Goal: Information Seeking & Learning: Learn about a topic

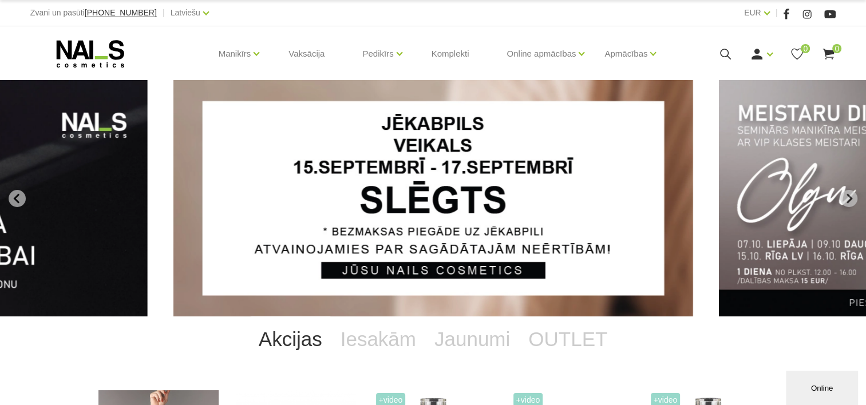
click at [729, 54] on icon at bounding box center [725, 54] width 14 height 14
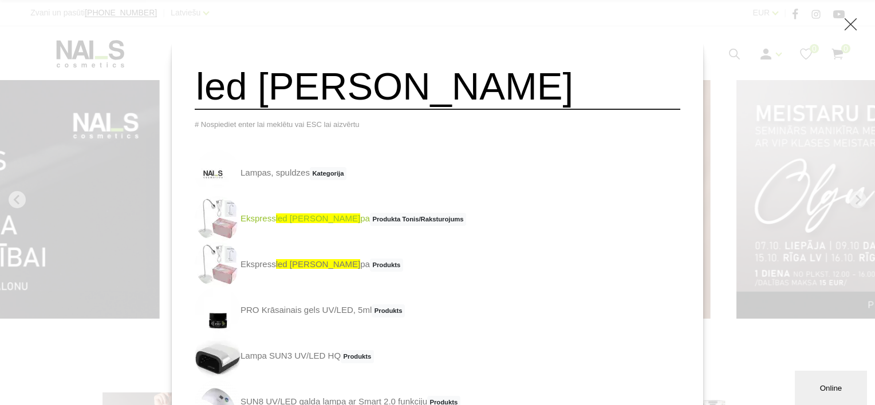
type input "led lam"
click at [305, 238] on link "Ekspress led lam pa Produkta Tonis/Raksturojums" at bounding box center [330, 219] width 271 height 46
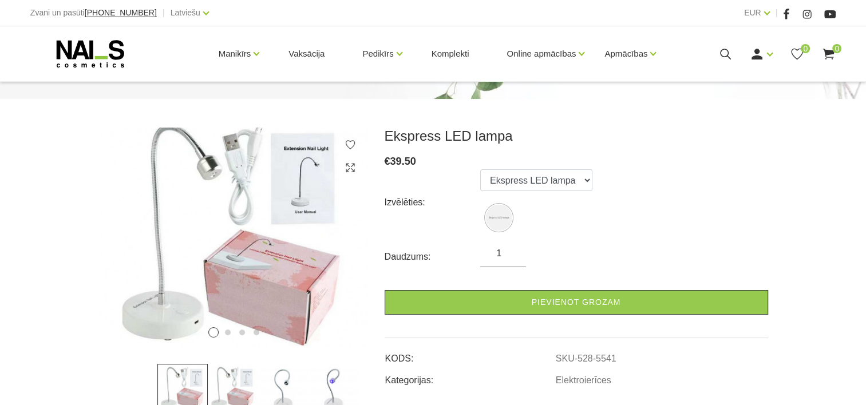
scroll to position [229, 0]
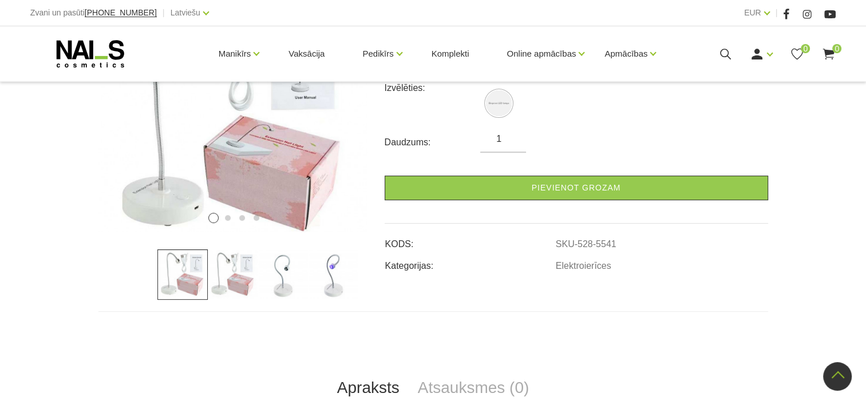
click at [339, 273] on img at bounding box center [334, 275] width 50 height 50
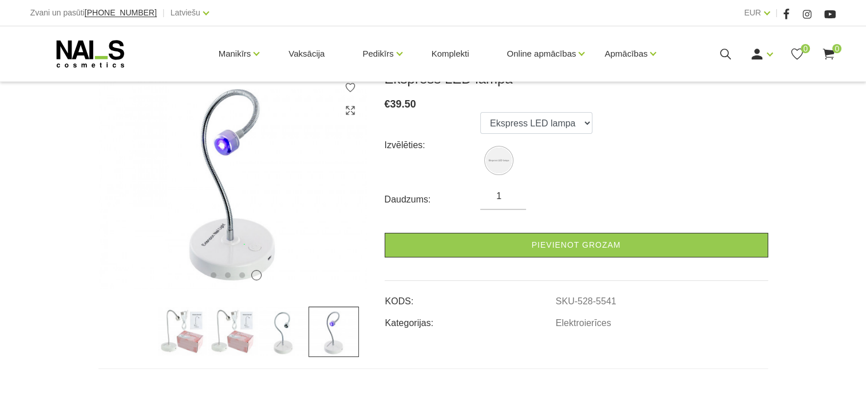
scroll to position [0, 0]
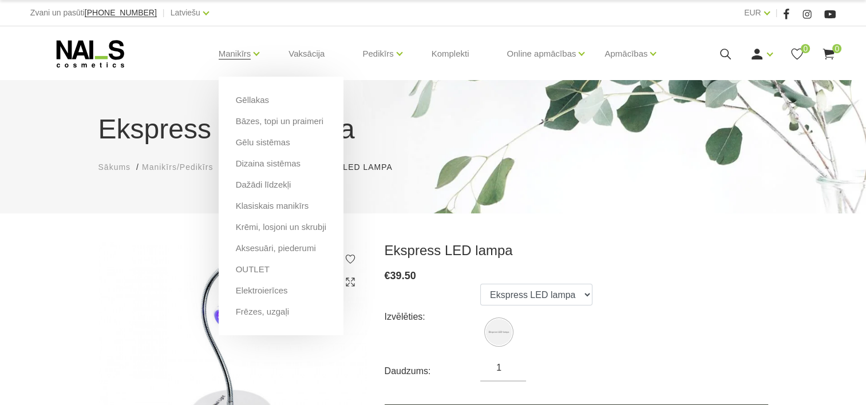
click at [251, 54] on li "Manikīrs Gēllakas Bāzes, topi un praimeri Gēlu sistēmas Dizaina sistēmas Dažādi…" at bounding box center [234, 54] width 61 height 46
click at [278, 140] on link "Gēlu sistēmas" at bounding box center [263, 142] width 54 height 13
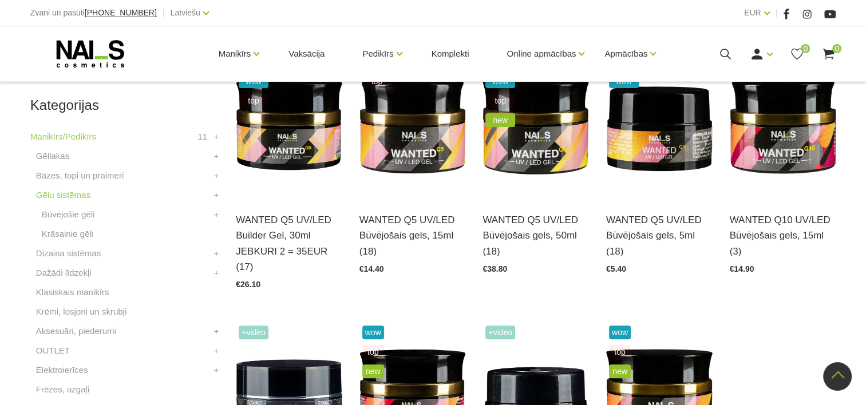
scroll to position [359, 0]
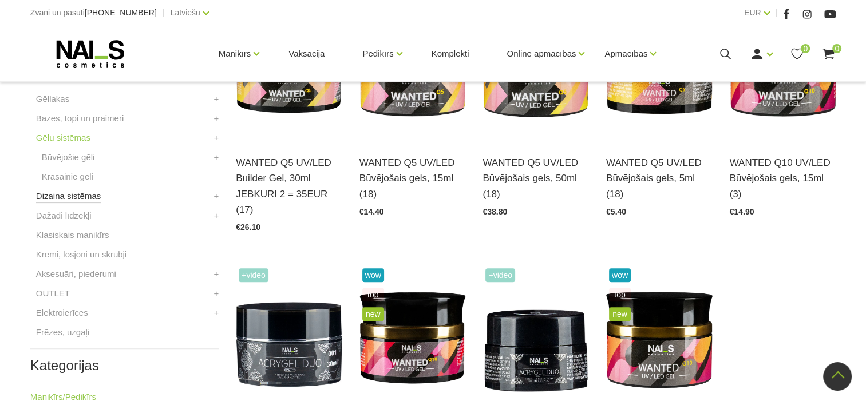
click at [72, 200] on link "Dizaina sistēmas" at bounding box center [68, 196] width 65 height 14
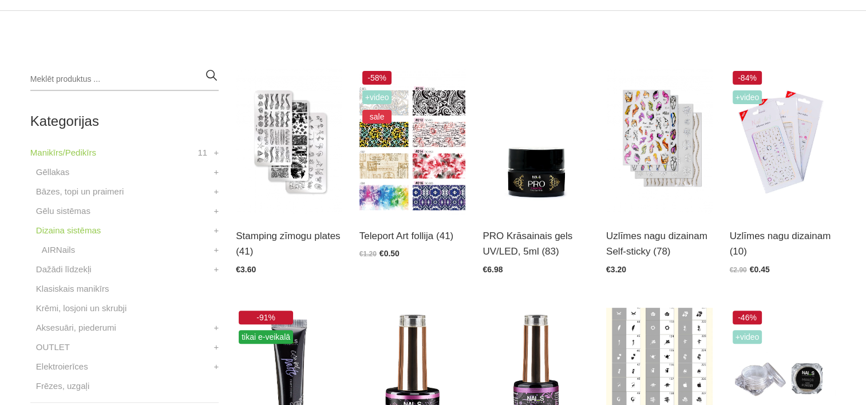
scroll to position [343, 0]
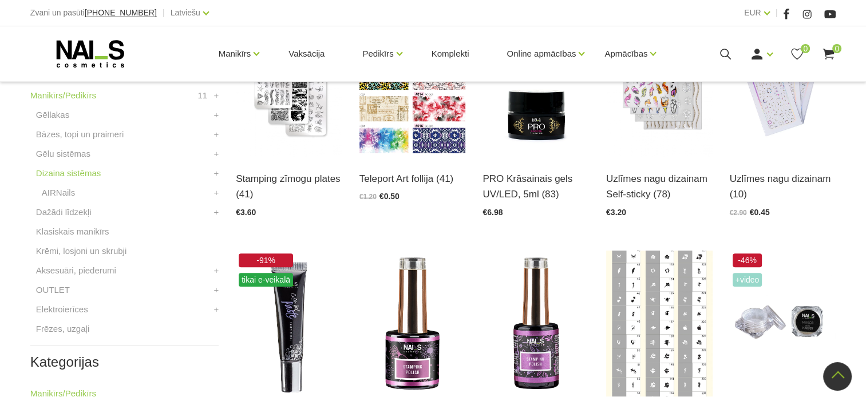
click at [77, 220] on li "Dažādi līdzekļi Dezinfekijas līdzekļi +" at bounding box center [124, 214] width 188 height 19
click at [77, 212] on link "Dažādi līdzekļi" at bounding box center [64, 212] width 56 height 14
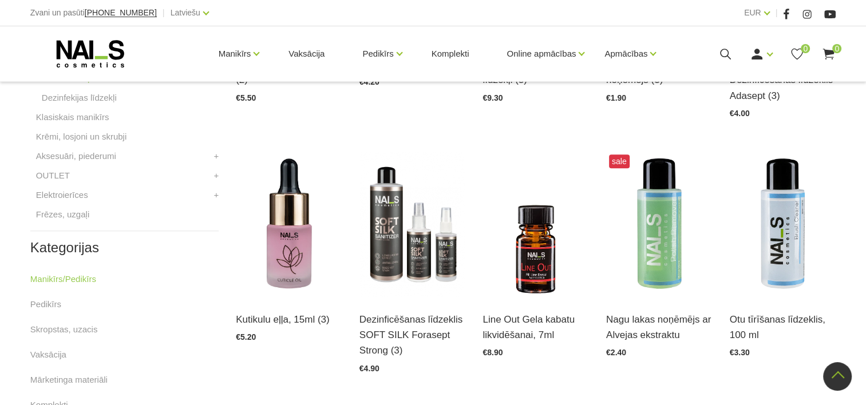
scroll to position [630, 0]
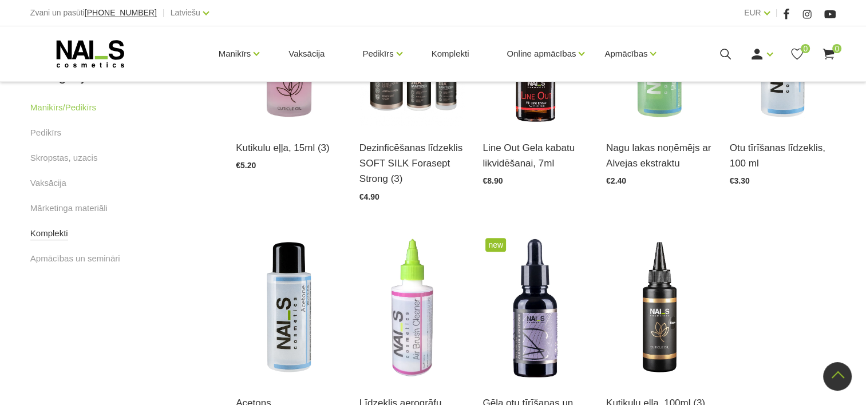
click at [65, 239] on link "Komplekti" at bounding box center [49, 234] width 38 height 14
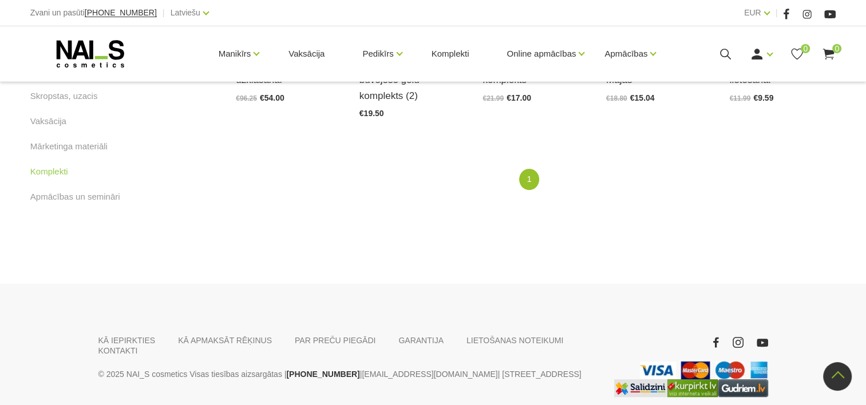
scroll to position [229, 0]
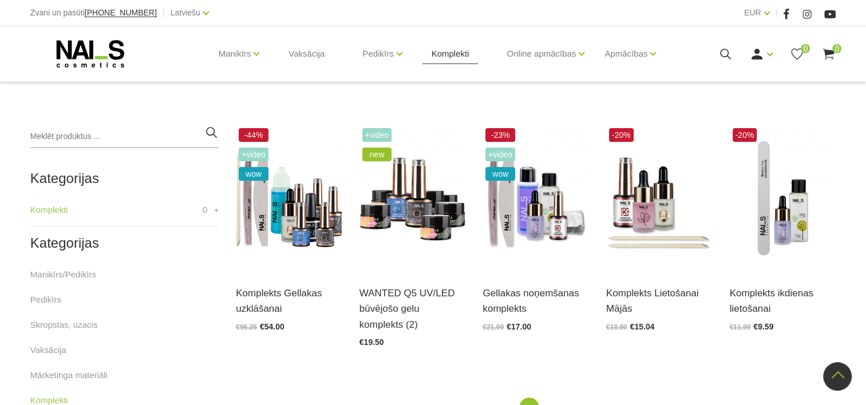
click at [470, 53] on link "Komplekti" at bounding box center [450, 53] width 56 height 55
click at [76, 131] on input "search" at bounding box center [124, 136] width 188 height 23
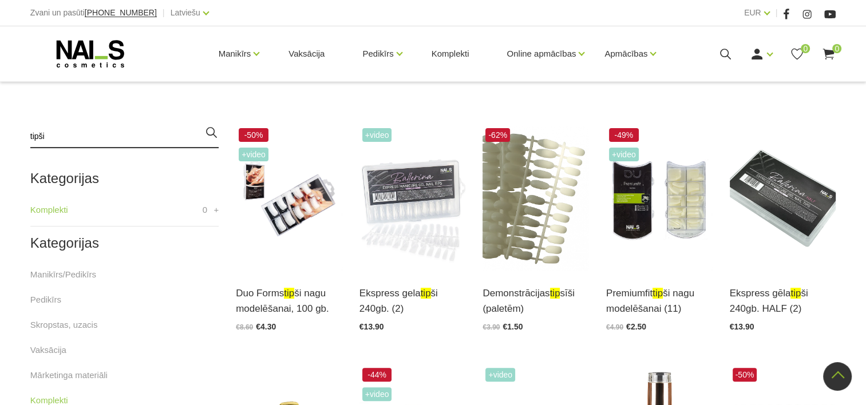
type input "tipši"
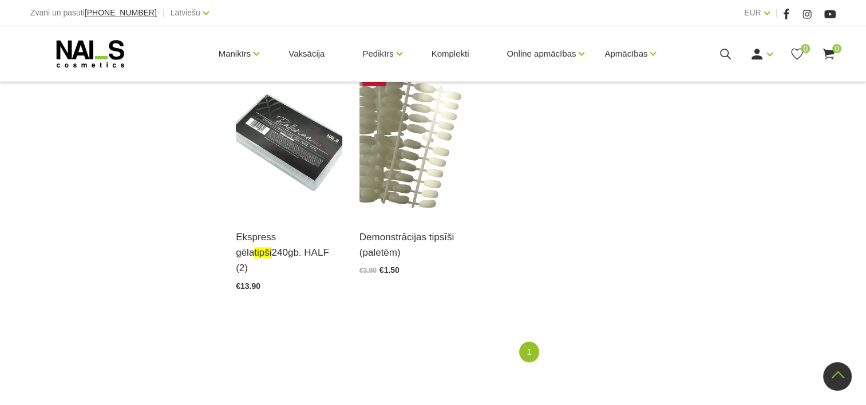
scroll to position [1316, 0]
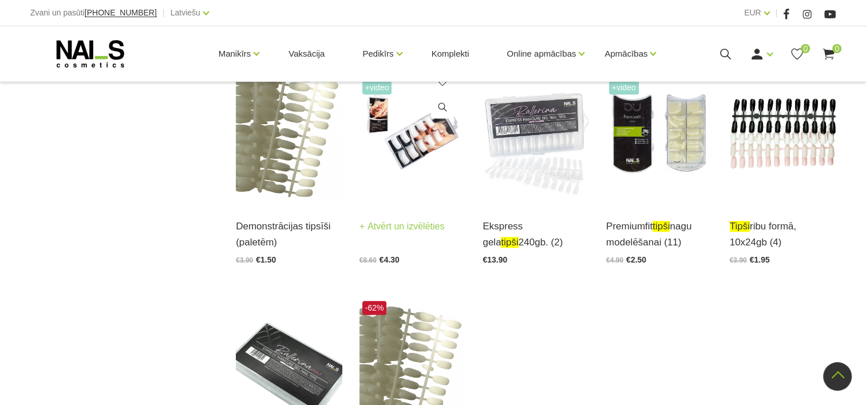
click at [394, 149] on img at bounding box center [412, 131] width 106 height 146
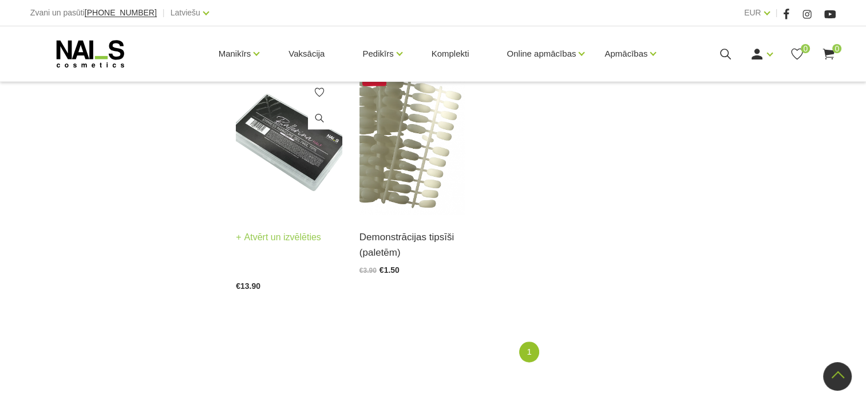
click at [316, 144] on img at bounding box center [289, 142] width 106 height 146
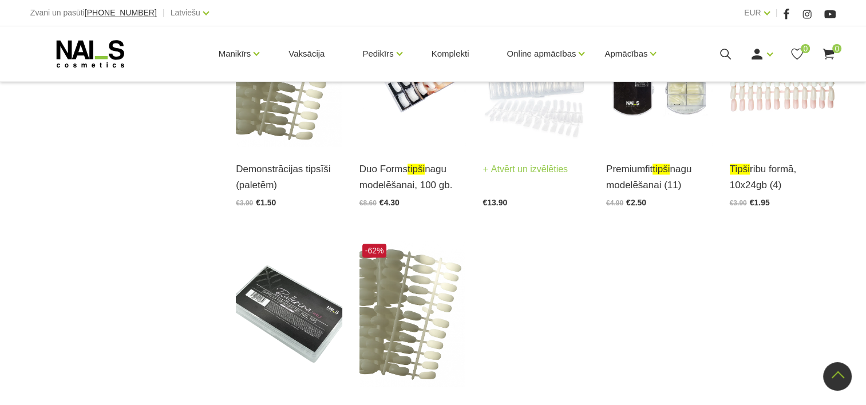
scroll to position [1202, 0]
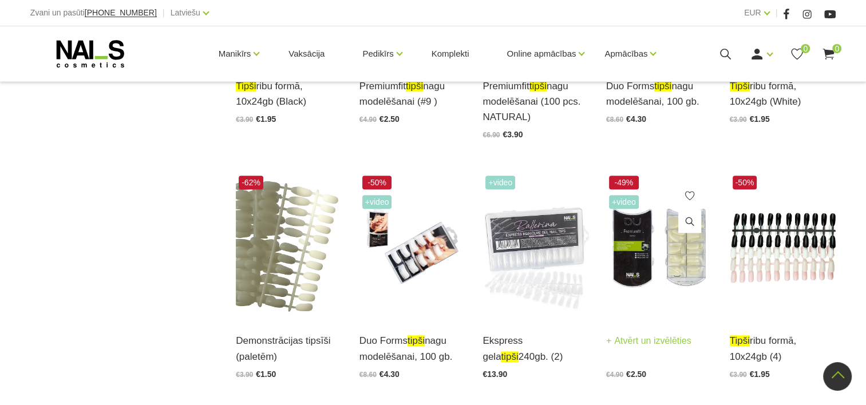
click at [646, 244] on img at bounding box center [659, 246] width 106 height 146
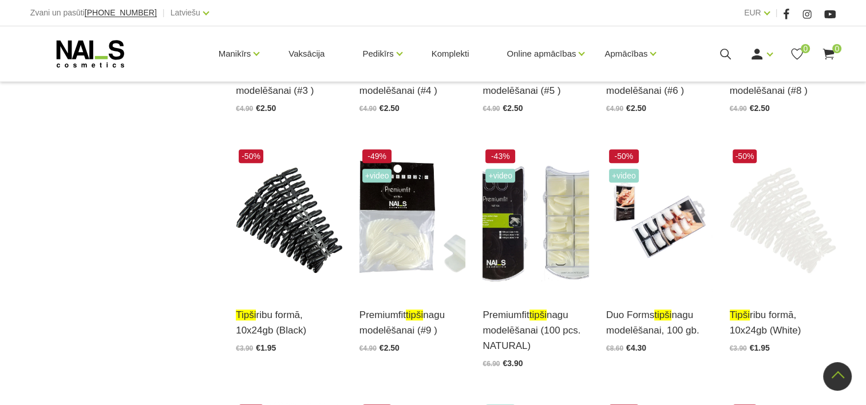
scroll to position [1030, 0]
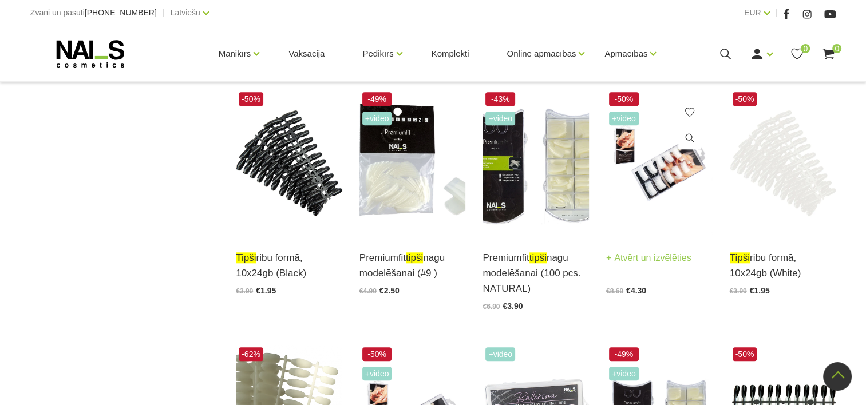
click at [662, 180] on img at bounding box center [659, 162] width 106 height 146
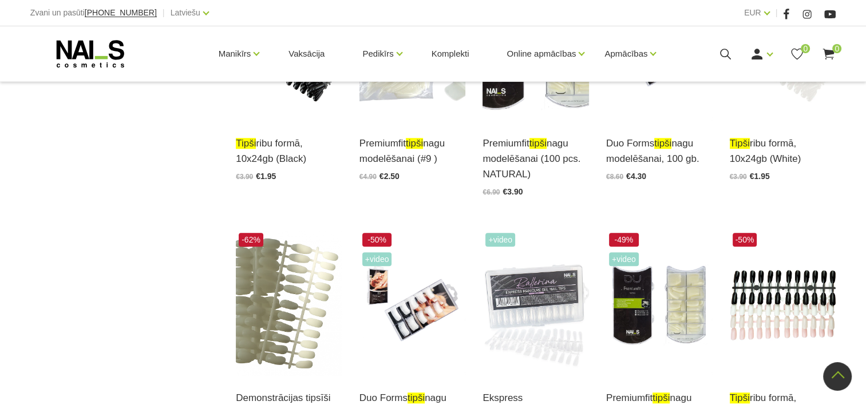
scroll to position [1259, 0]
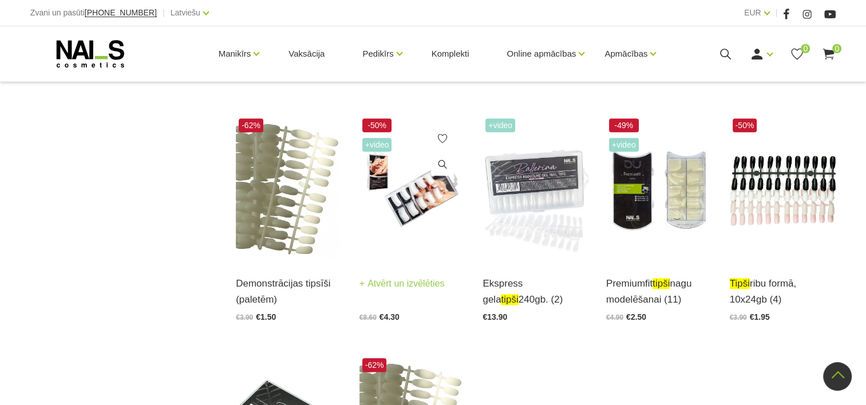
click at [414, 205] on img at bounding box center [412, 189] width 106 height 146
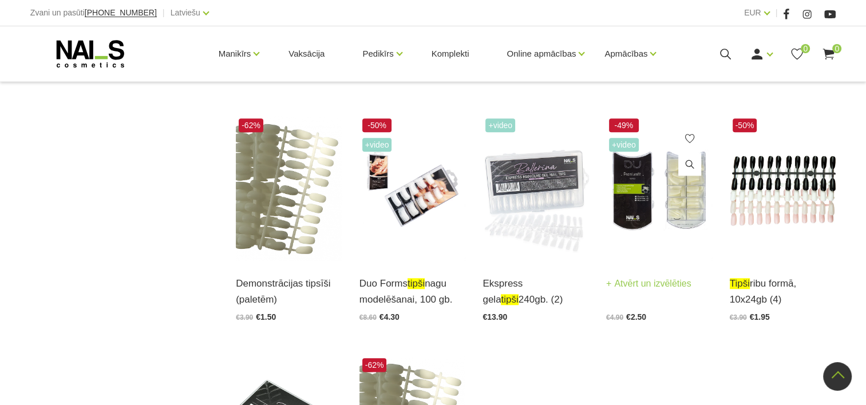
scroll to position [1316, 0]
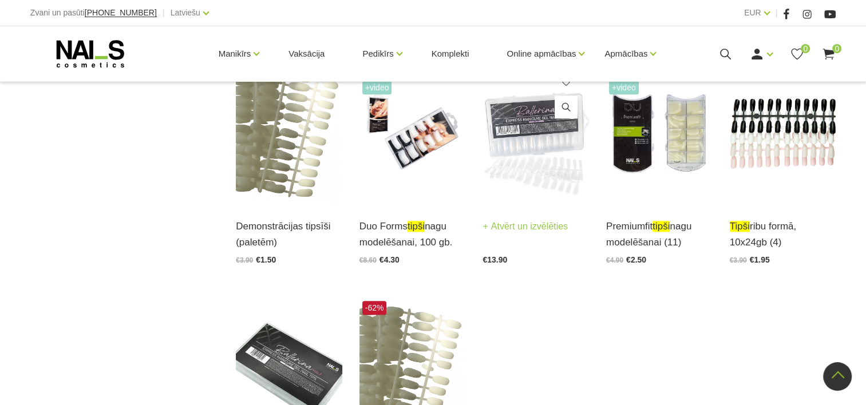
click at [517, 133] on img at bounding box center [536, 131] width 106 height 146
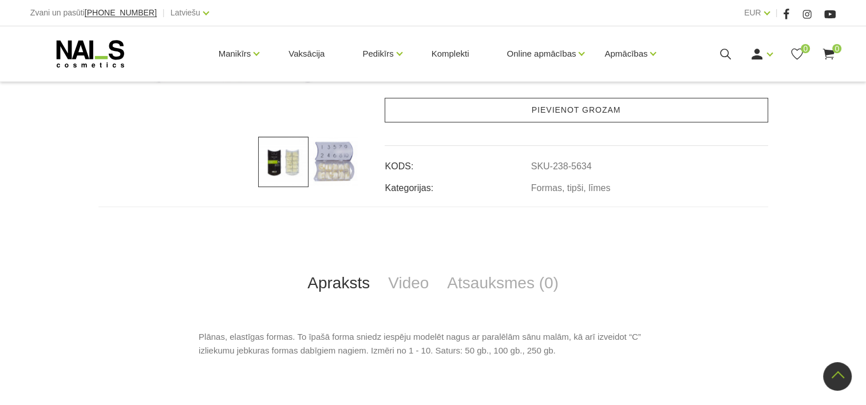
scroll to position [286, 0]
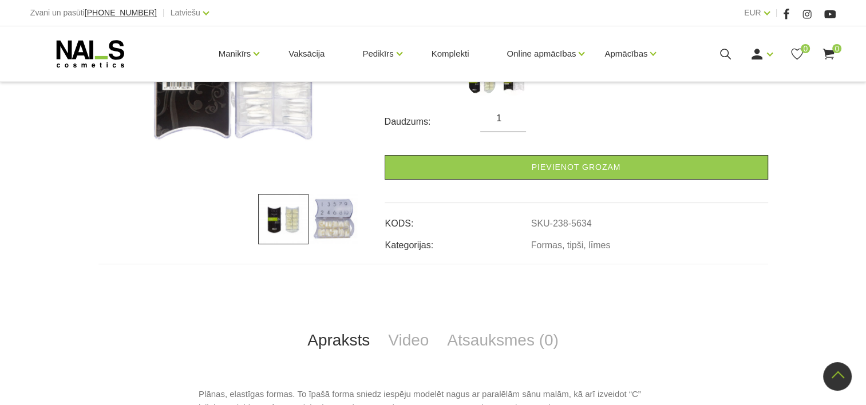
click at [343, 226] on img at bounding box center [334, 219] width 50 height 50
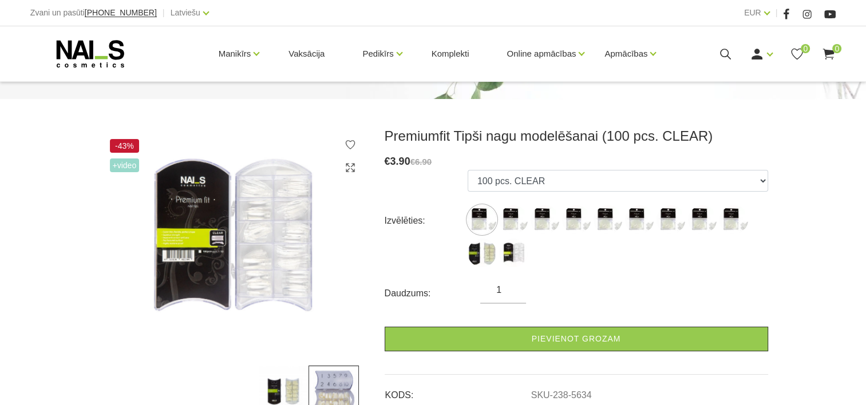
scroll to position [172, 0]
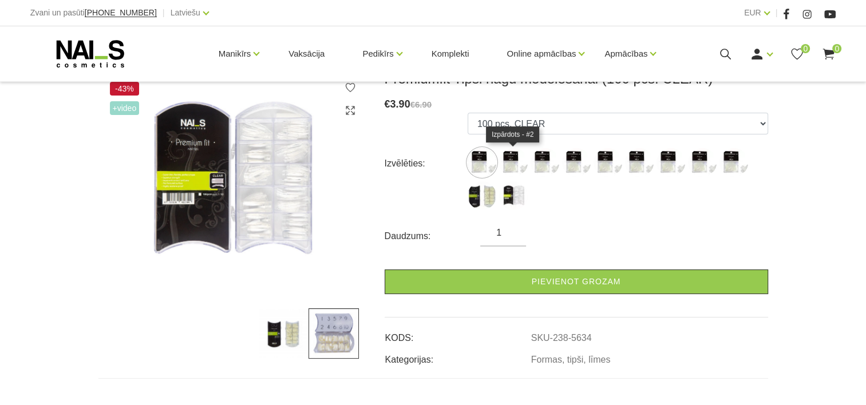
click at [516, 165] on img at bounding box center [513, 162] width 29 height 29
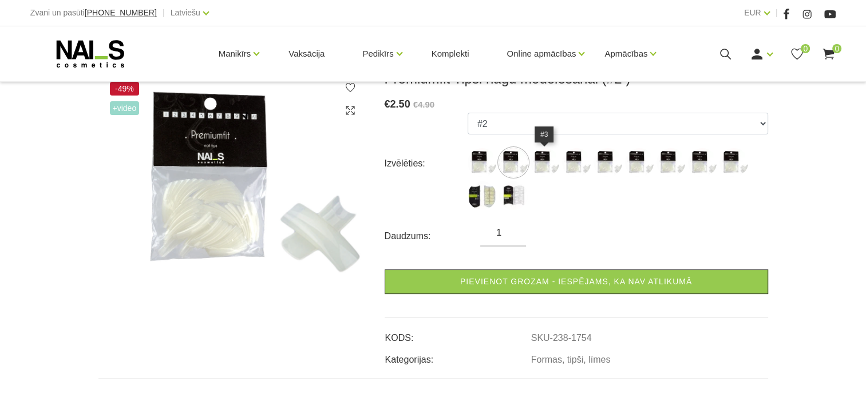
click at [540, 158] on img at bounding box center [545, 162] width 29 height 29
click at [565, 161] on img at bounding box center [576, 162] width 29 height 29
click at [600, 161] on img at bounding box center [608, 162] width 29 height 29
click at [642, 169] on img at bounding box center [639, 162] width 29 height 29
click at [668, 165] on img at bounding box center [671, 162] width 29 height 29
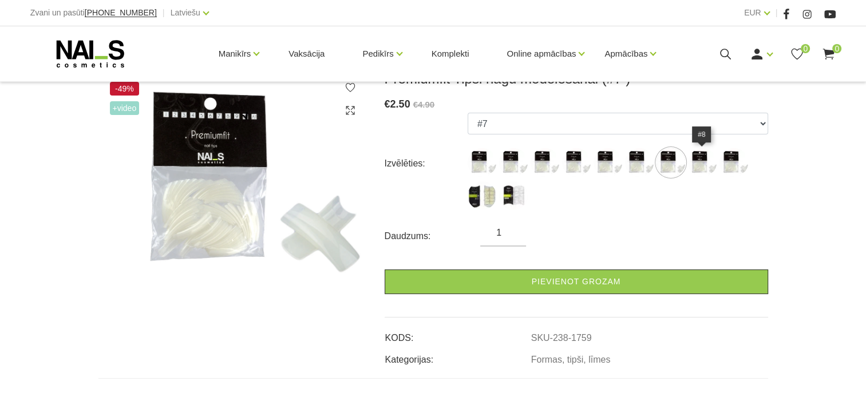
click at [693, 164] on img at bounding box center [702, 162] width 29 height 29
click at [734, 165] on img at bounding box center [733, 162] width 29 height 29
click at [487, 193] on img at bounding box center [482, 195] width 29 height 29
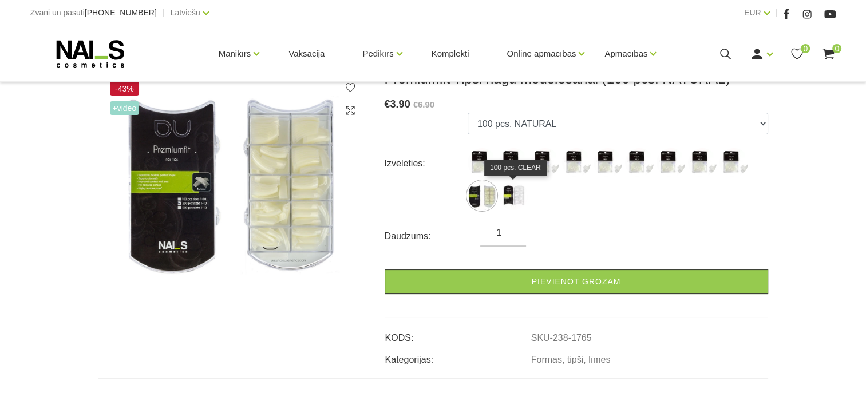
click at [517, 200] on img at bounding box center [513, 195] width 29 height 29
select select "5634"
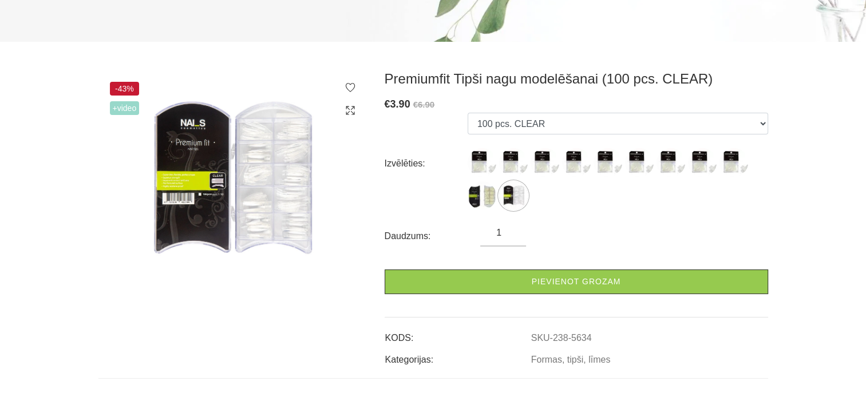
scroll to position [0, 0]
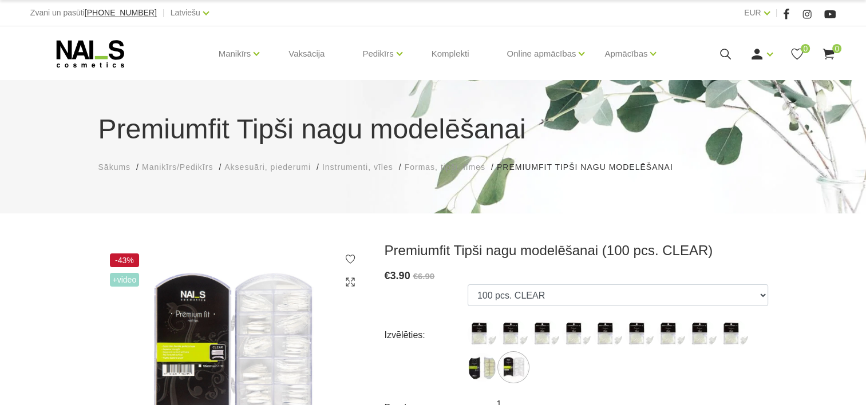
click at [734, 227] on div "Premiumfit Tipši nagu modelēšanai Sākums Manikīrs/Pedikīrs Aksesuāri, piederumi…" at bounding box center [433, 359] width 866 height 718
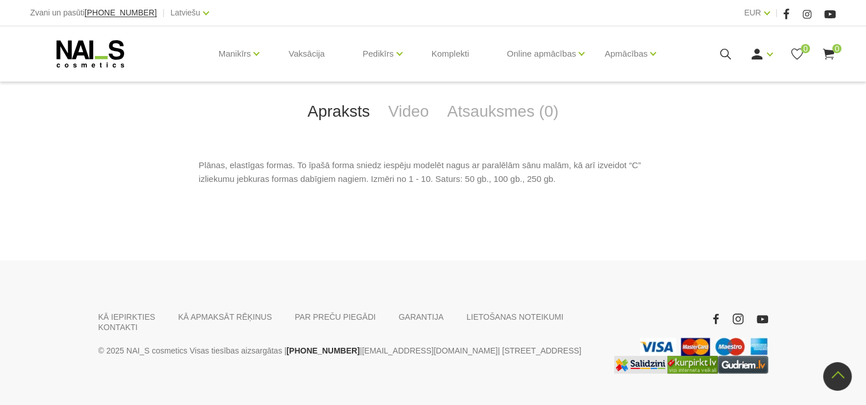
scroll to position [343, 0]
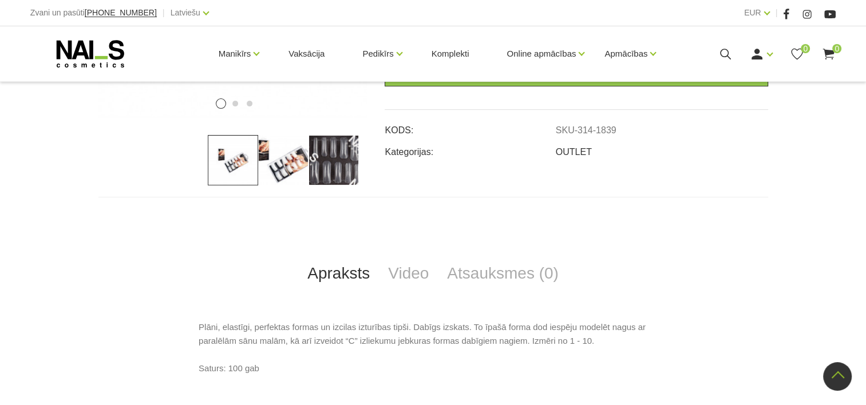
scroll to position [172, 0]
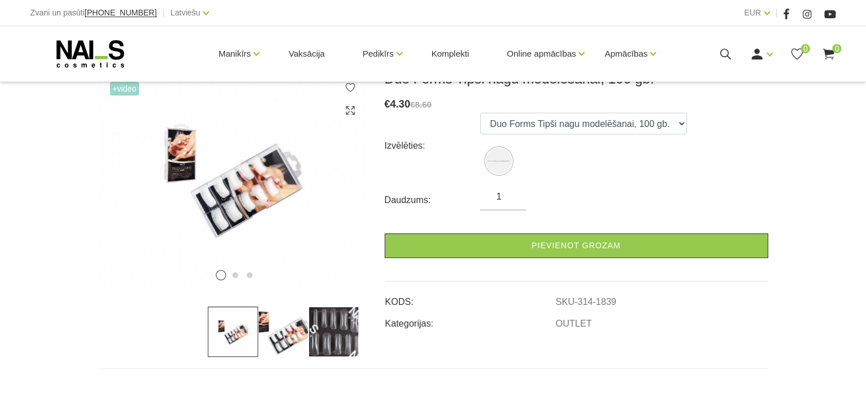
click at [319, 330] on img at bounding box center [334, 332] width 50 height 50
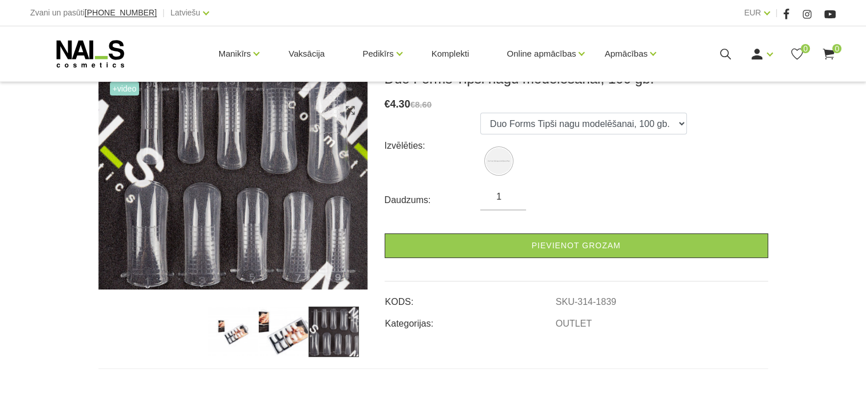
click at [271, 321] on img at bounding box center [283, 332] width 50 height 50
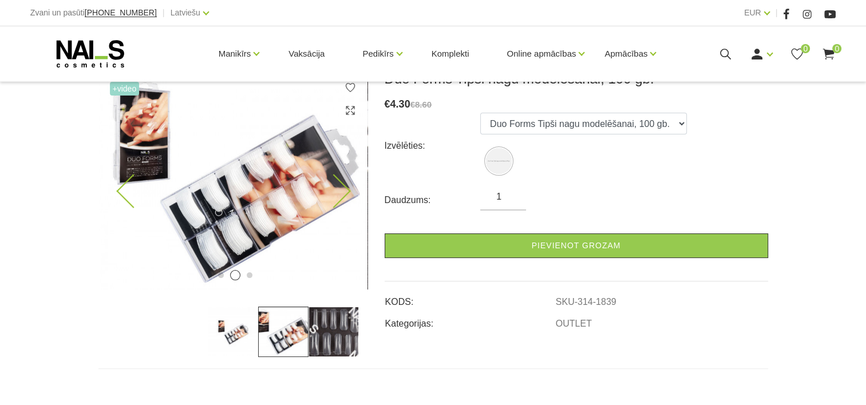
scroll to position [57, 0]
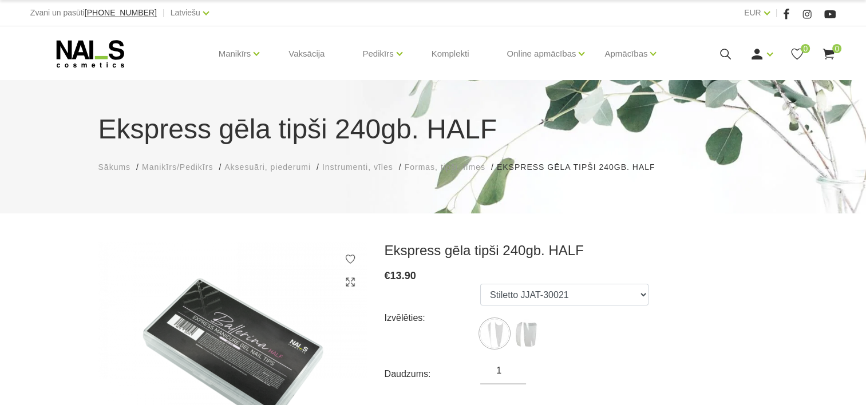
scroll to position [229, 0]
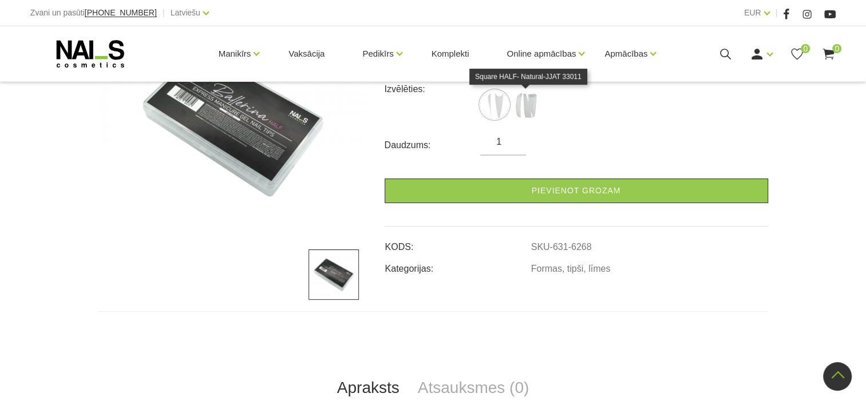
click at [538, 108] on img at bounding box center [526, 104] width 29 height 29
select select "6371"
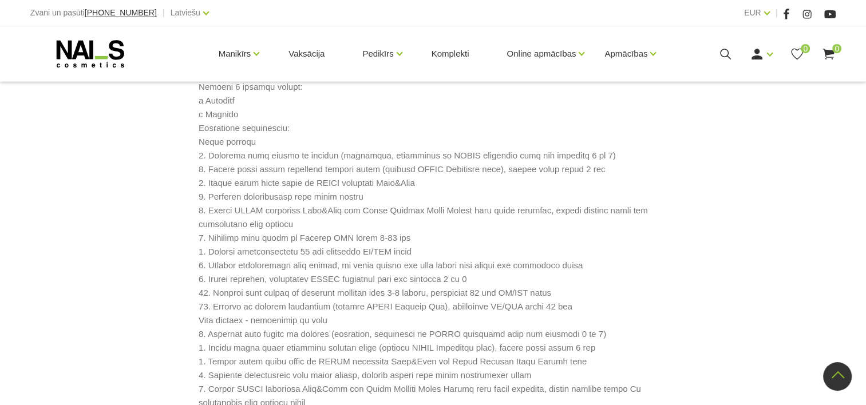
scroll to position [515, 0]
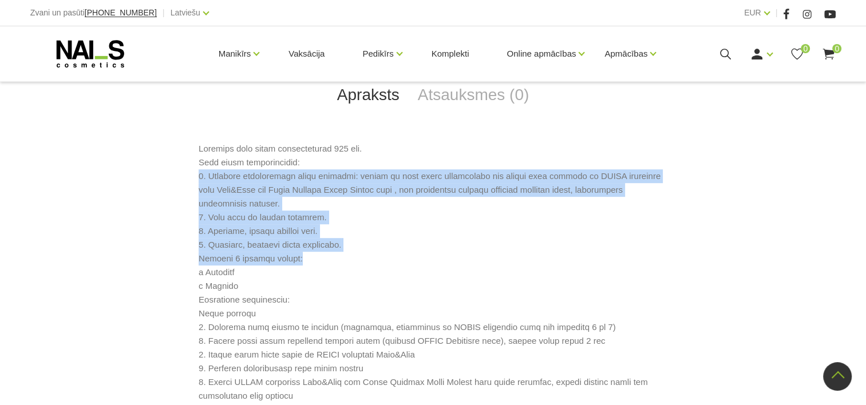
drag, startPoint x: 303, startPoint y: 259, endPoint x: 184, endPoint y: 178, distance: 143.8
copy p "1. Ekspress pieaudzēšana pāris sekundēs: viegla un ātra tipša pielīmēšana pie d…"
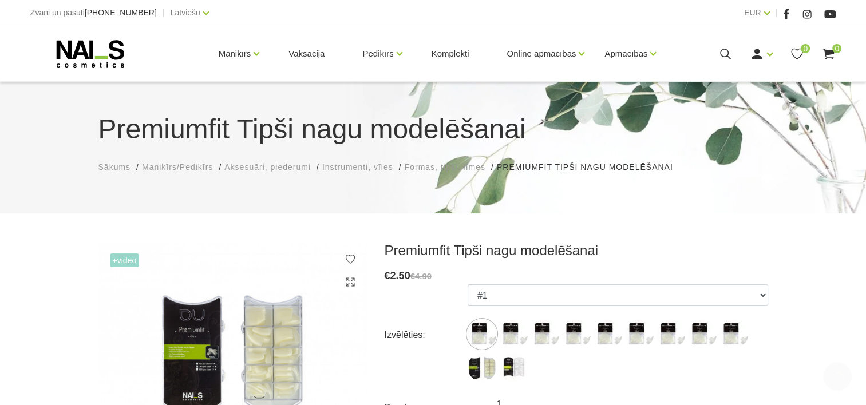
scroll to position [401, 0]
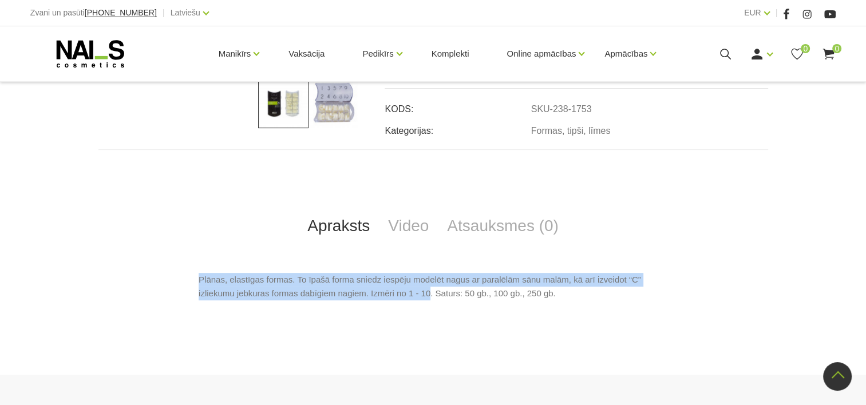
drag, startPoint x: 195, startPoint y: 276, endPoint x: 430, endPoint y: 297, distance: 236.2
click at [430, 297] on div "Plānas, elastīgas formas. To īpašā forma sniedz iespēju modelēt nagus ar paralē…" at bounding box center [433, 295] width 670 height 45
copy p "Plānas, elastīgas formas. To īpašā forma sniedz iespēju modelēt nagus ar paralē…"
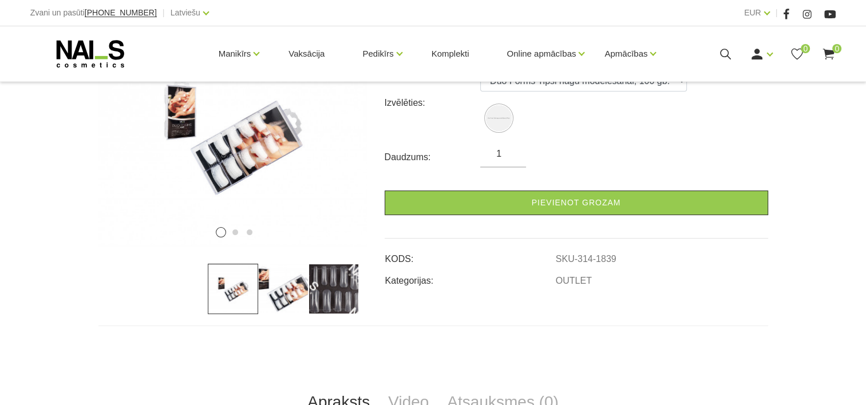
scroll to position [157, 0]
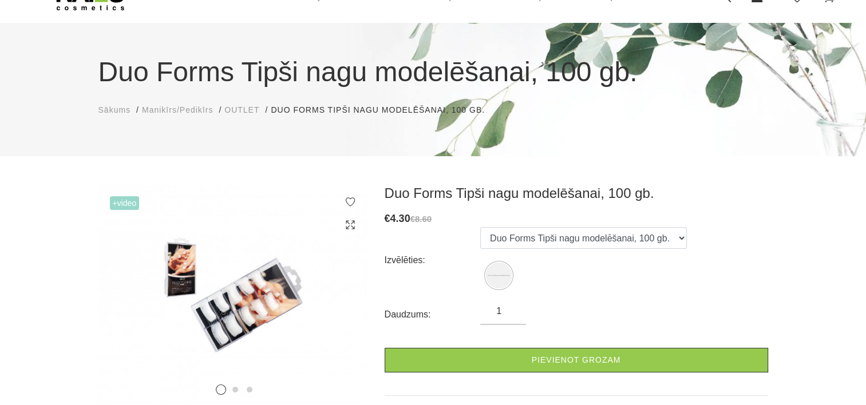
scroll to position [114, 0]
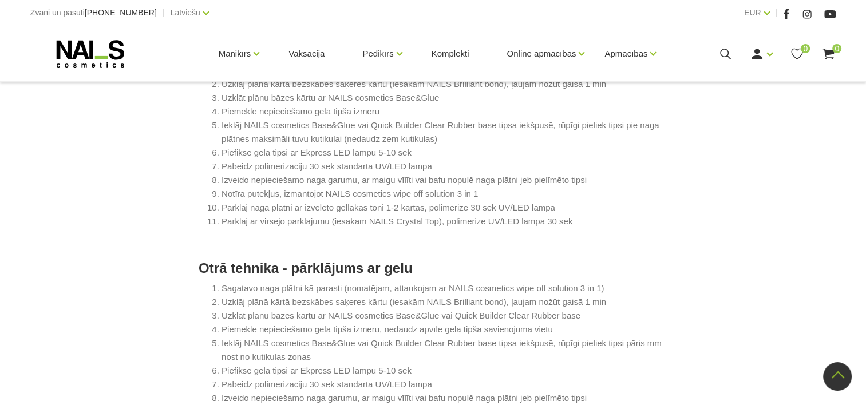
scroll to position [801, 0]
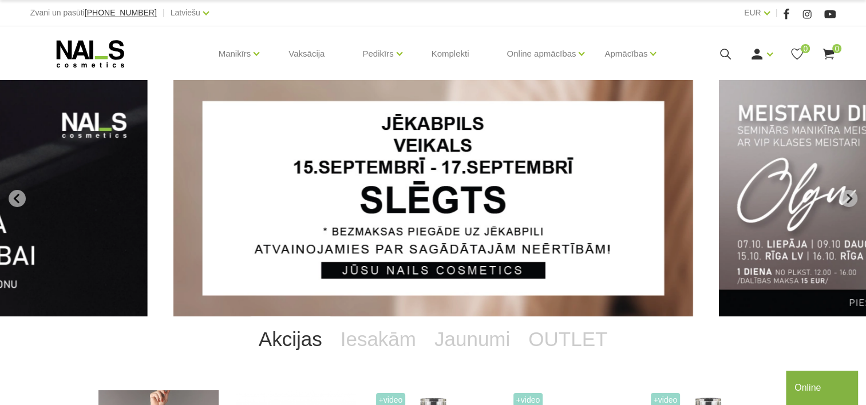
click at [718, 55] on icon at bounding box center [725, 54] width 14 height 14
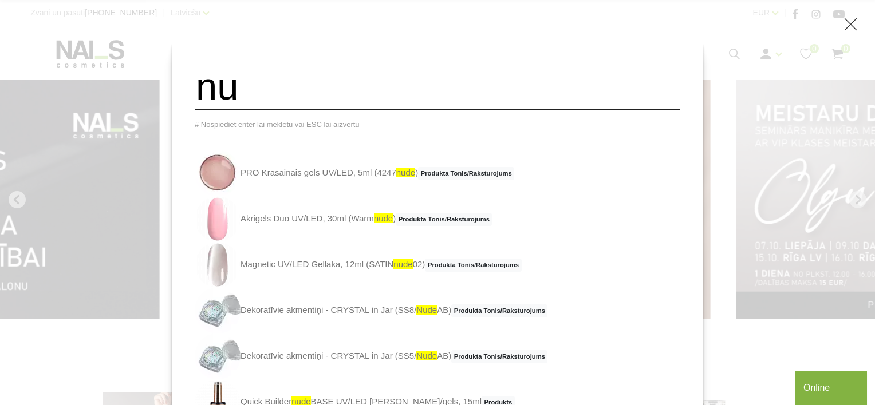
type input "n"
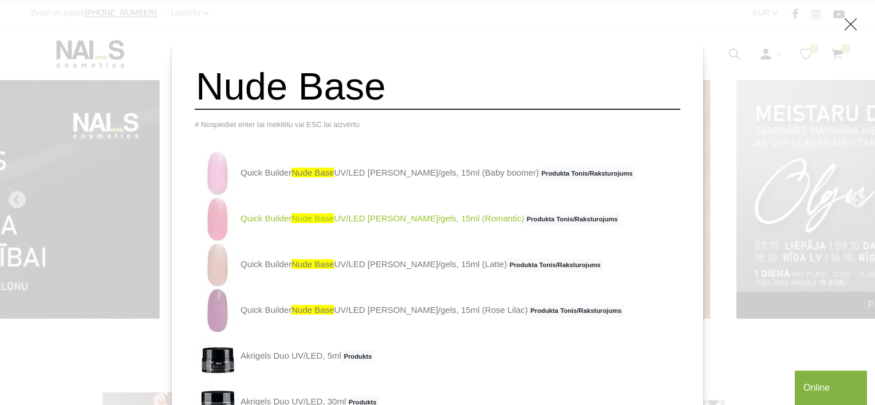
type input "Nude Base"
click at [394, 225] on link "Quick Builder Nude Base UV/LED bāze/gels, 15ml (Romantic) Produkta Tonis/Rakstu…" at bounding box center [407, 219] width 425 height 46
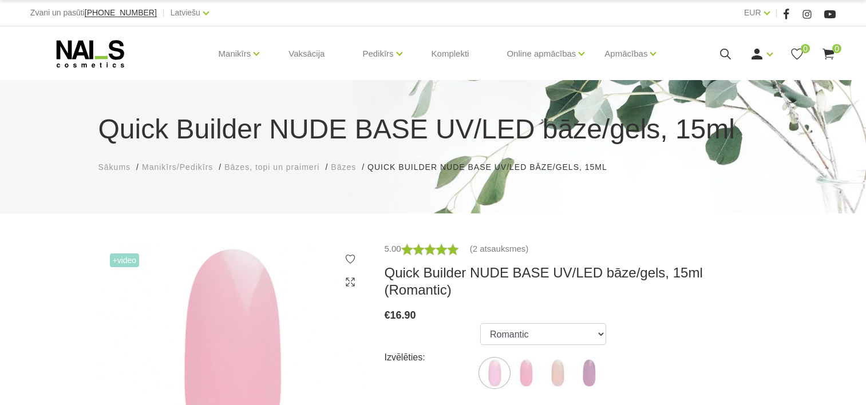
select select "5871"
click at [724, 53] on icon at bounding box center [725, 54] width 14 height 14
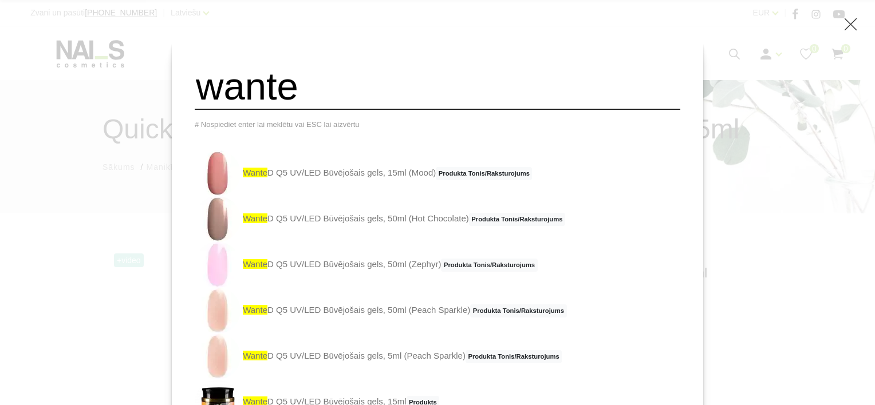
type input "wantedQ5"
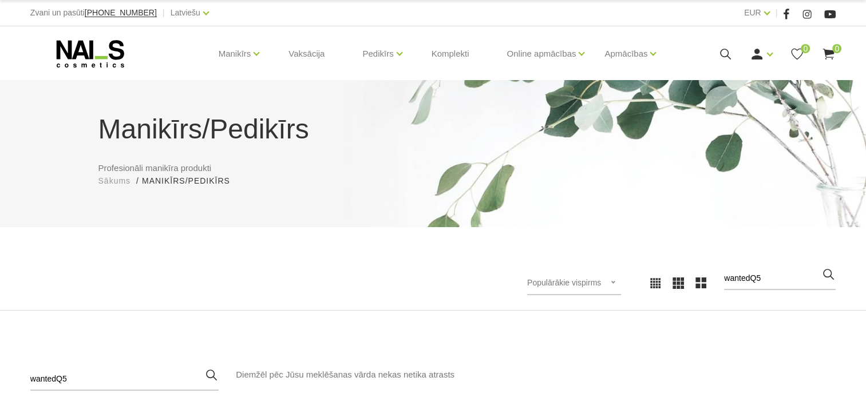
click at [730, 50] on icon at bounding box center [725, 54] width 14 height 14
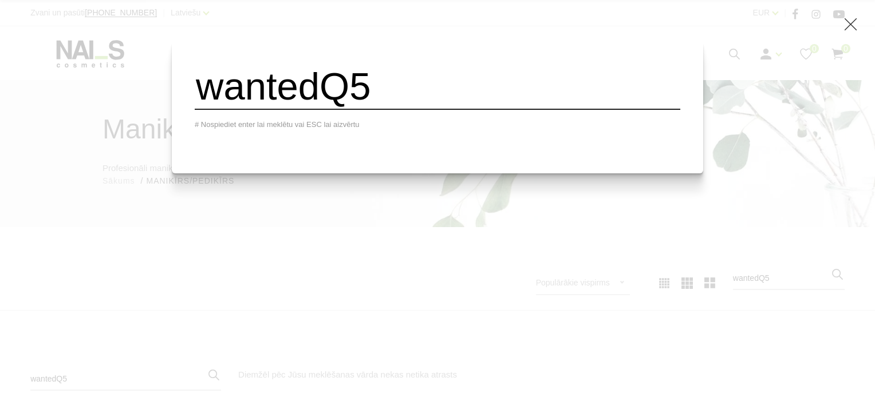
click at [346, 90] on input "wantedQ5" at bounding box center [437, 87] width 485 height 46
type input "wanted Q5"
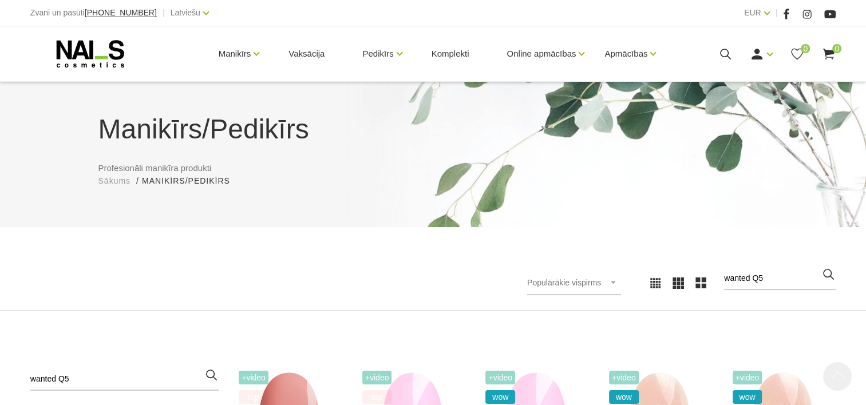
scroll to position [229, 0]
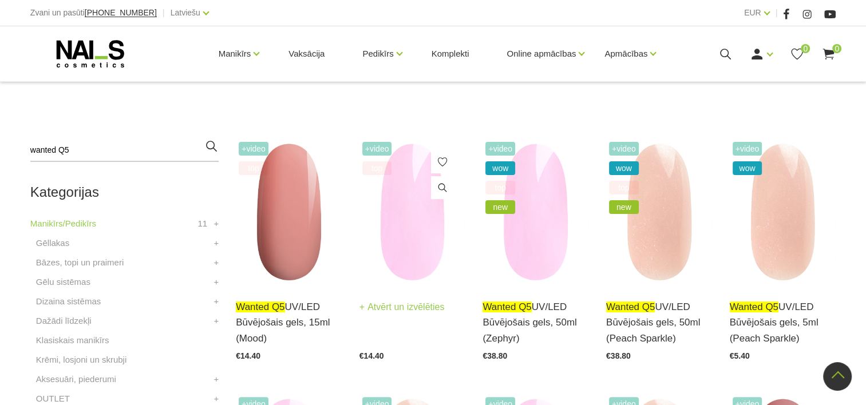
click at [407, 231] on img at bounding box center [412, 212] width 106 height 146
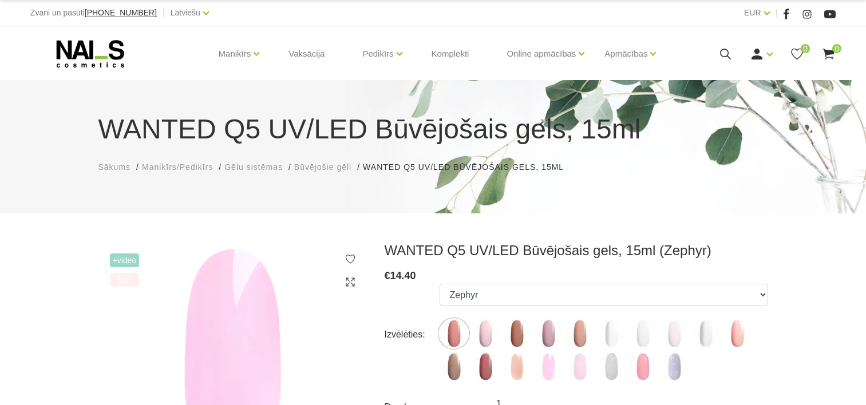
select select "6167"
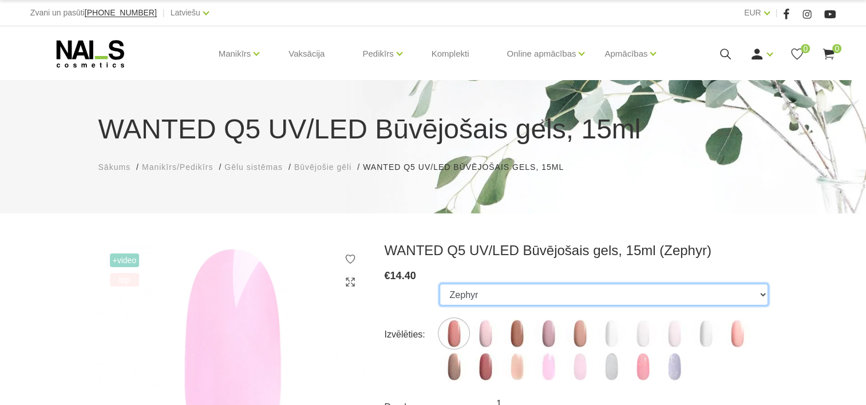
click at [571, 294] on select "Mood Dream Rose Caramel Nude Sparkle Macchiato Premium Clear Pastel Porcelain B…" at bounding box center [604, 295] width 328 height 22
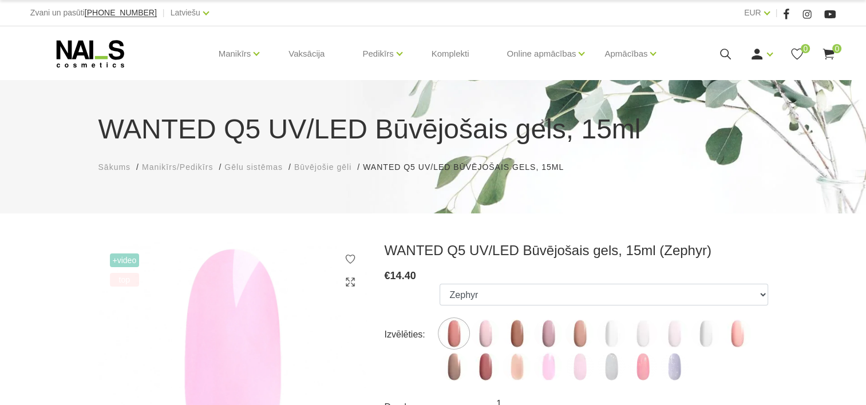
click at [721, 56] on icon at bounding box center [725, 54] width 14 height 14
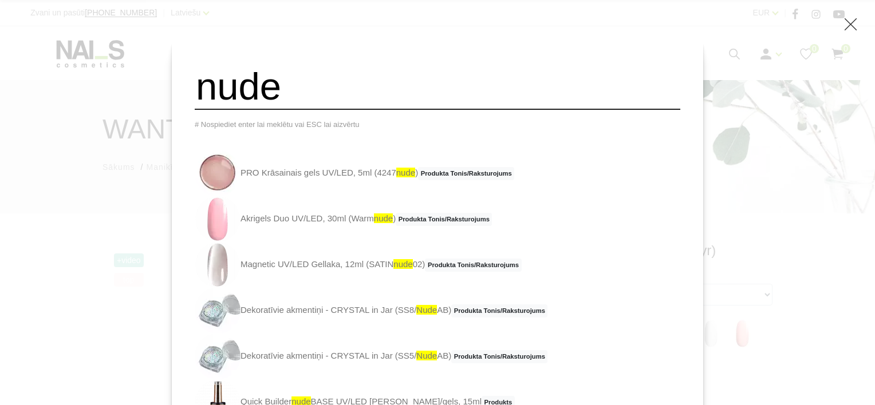
type input "Nude Base B26"
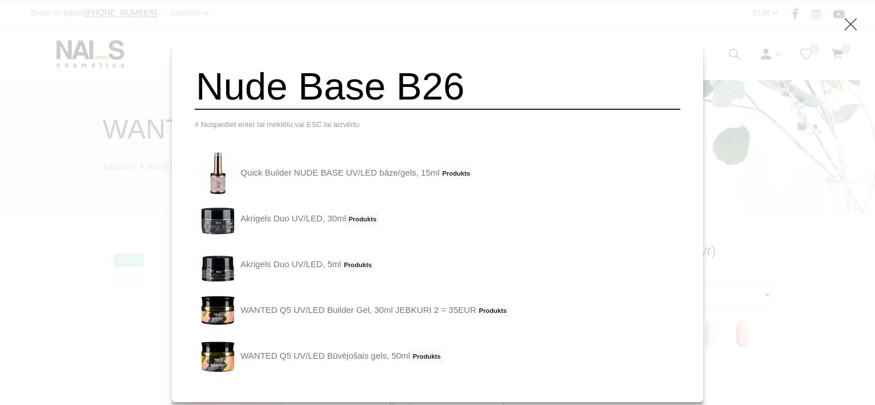
click at [355, 181] on link "Quick Builder NUDE BASE UV/LED bāze/gels, 15ml Produkts" at bounding box center [334, 174] width 278 height 46
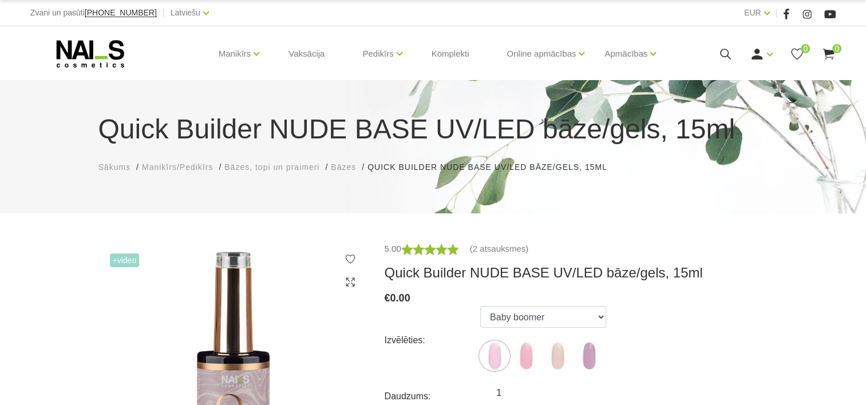
click at [540, 329] on ul "Baby boomer Romantic Latte Rose Lilac" at bounding box center [543, 340] width 126 height 69
click at [547, 321] on select "Baby boomer Romantic Latte Rose Lilac" at bounding box center [543, 317] width 126 height 22
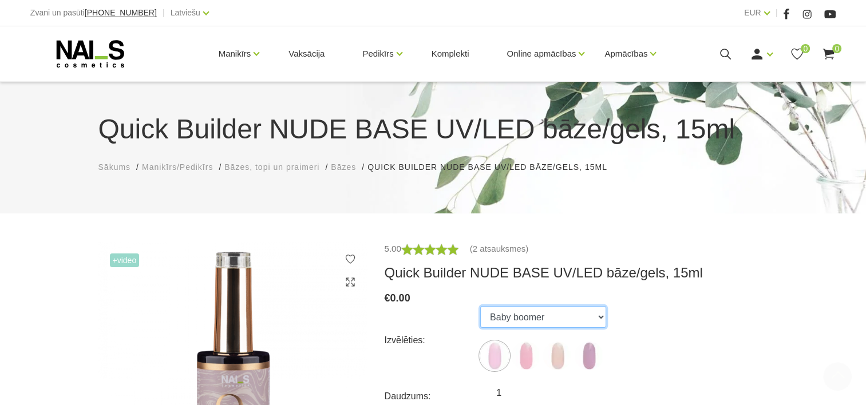
scroll to position [229, 0]
